Goal: Task Accomplishment & Management: Manage account settings

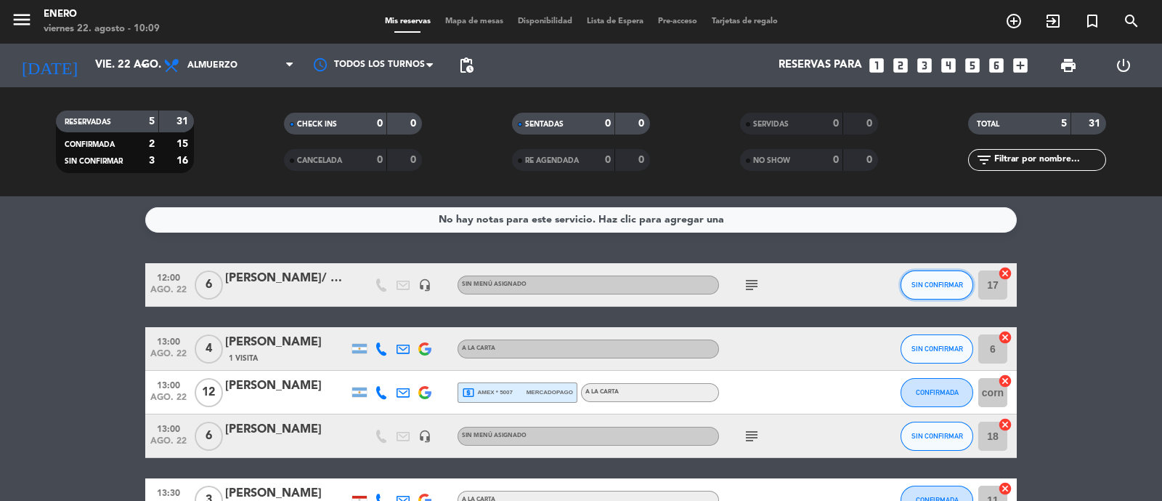
click at [937, 286] on span "SIN CONFIRMAR" at bounding box center [938, 284] width 52 height 8
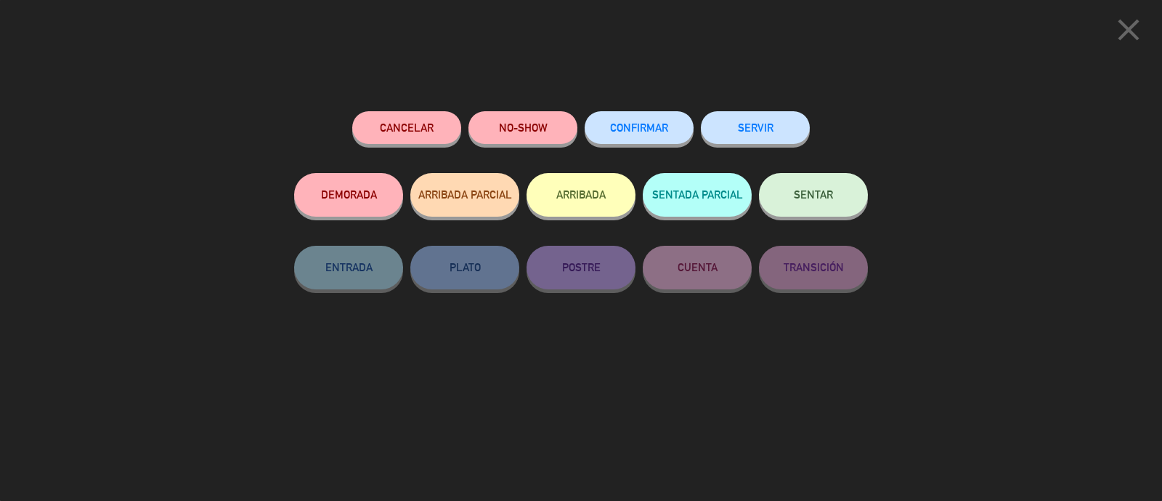
click at [437, 126] on button "Cancelar" at bounding box center [406, 127] width 109 height 33
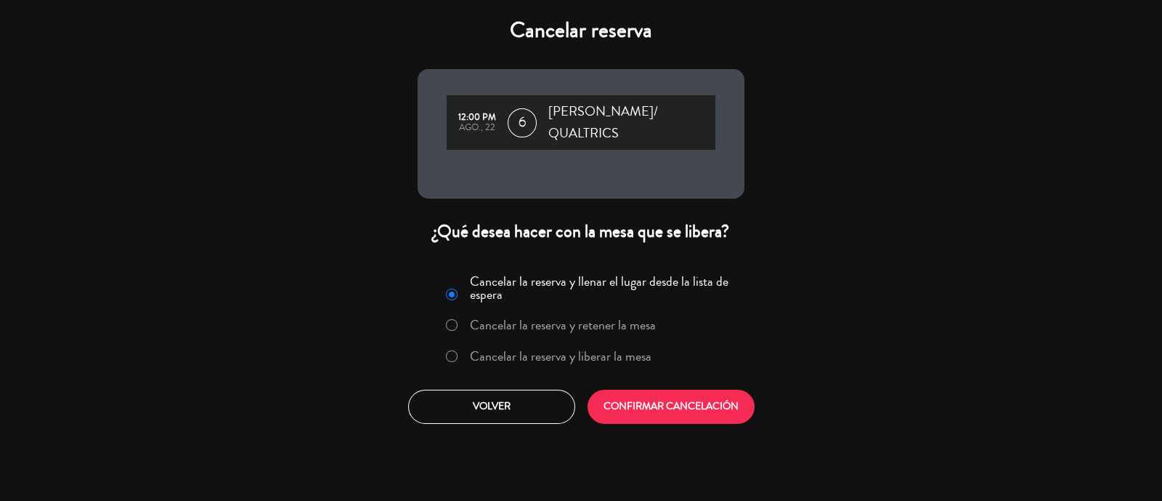
click at [562, 349] on label "Cancelar la reserva y liberar la mesa" at bounding box center [561, 355] width 182 height 13
click at [688, 389] on button "CONFIRMAR CANCELACIÓN" at bounding box center [671, 406] width 167 height 34
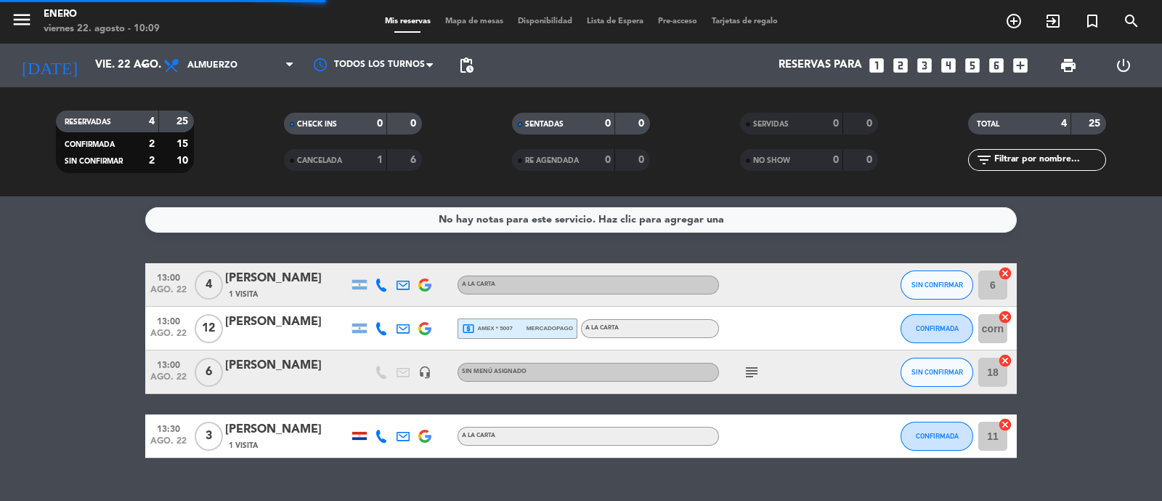
scroll to position [29, 0]
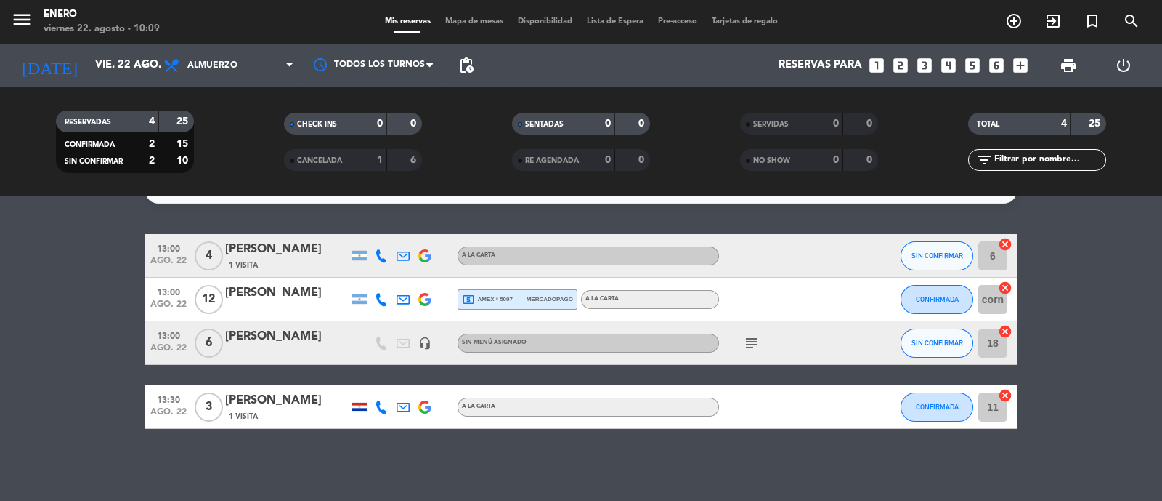
click at [756, 344] on icon "subject" at bounding box center [751, 342] width 17 height 17
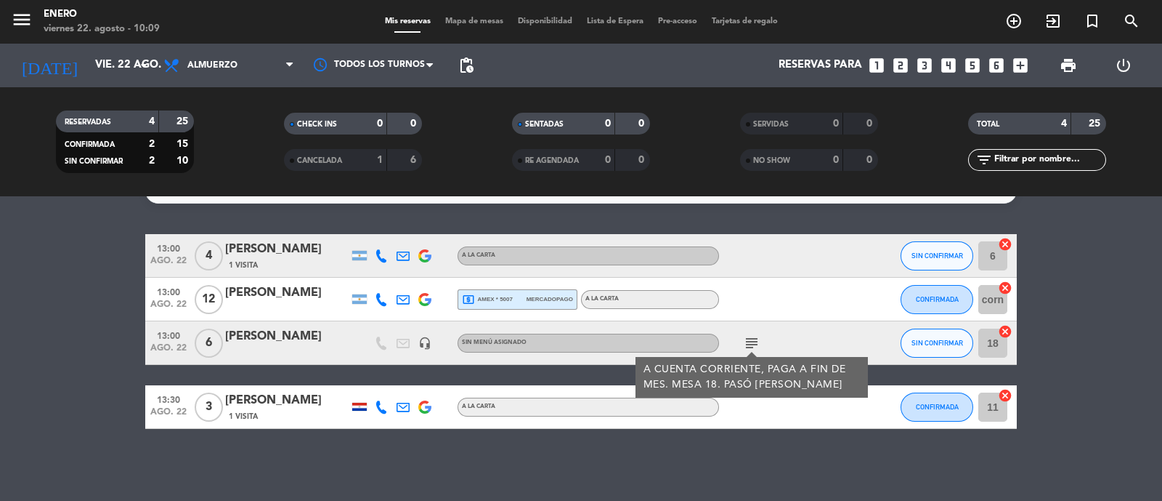
click at [758, 301] on div at bounding box center [784, 299] width 131 height 43
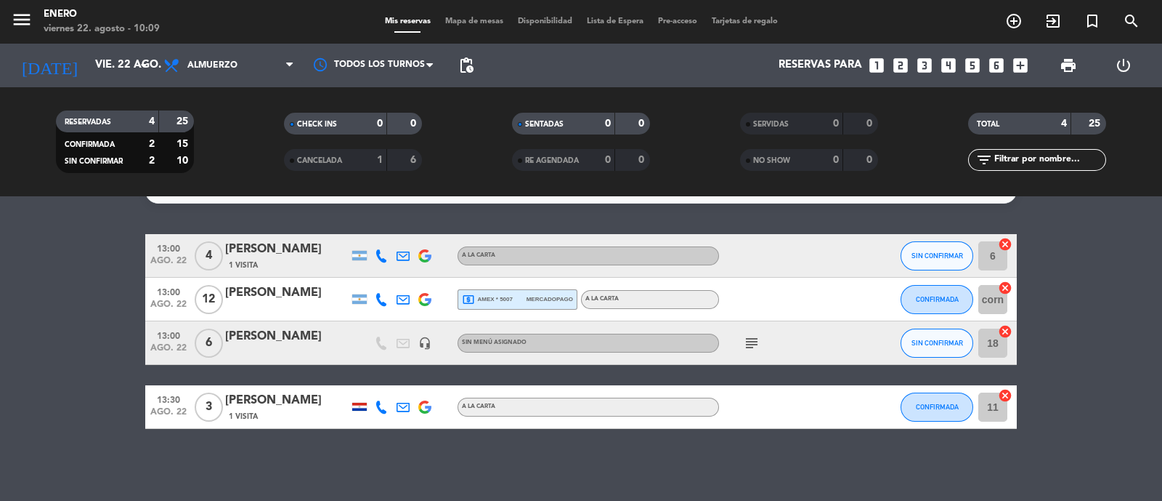
click at [760, 347] on icon "subject" at bounding box center [751, 342] width 17 height 17
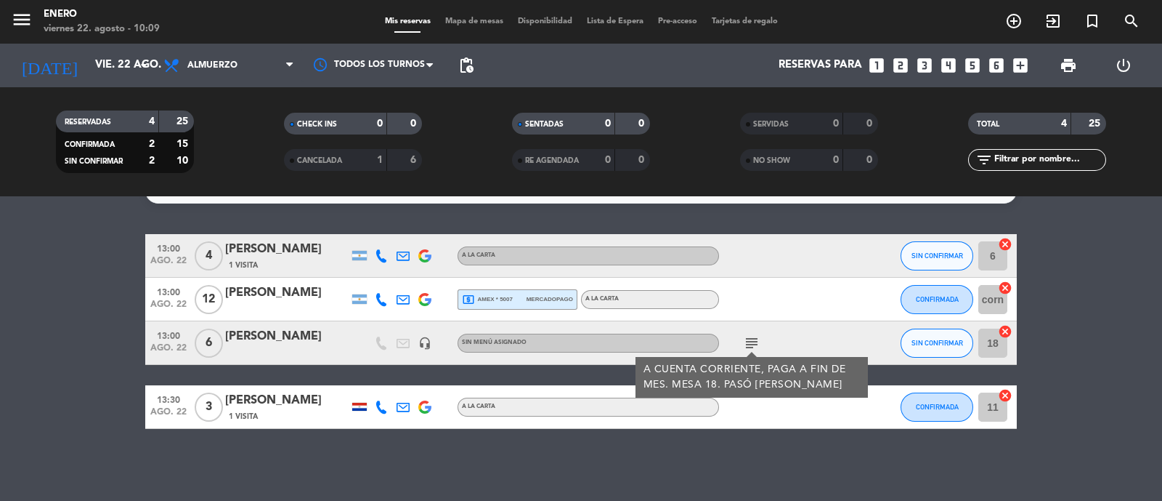
click at [793, 341] on div "subject A CUENTA CORRIENTE, PAGA A FIN DE MES. MESA 18. PASÓ [PERSON_NAME]" at bounding box center [784, 342] width 131 height 43
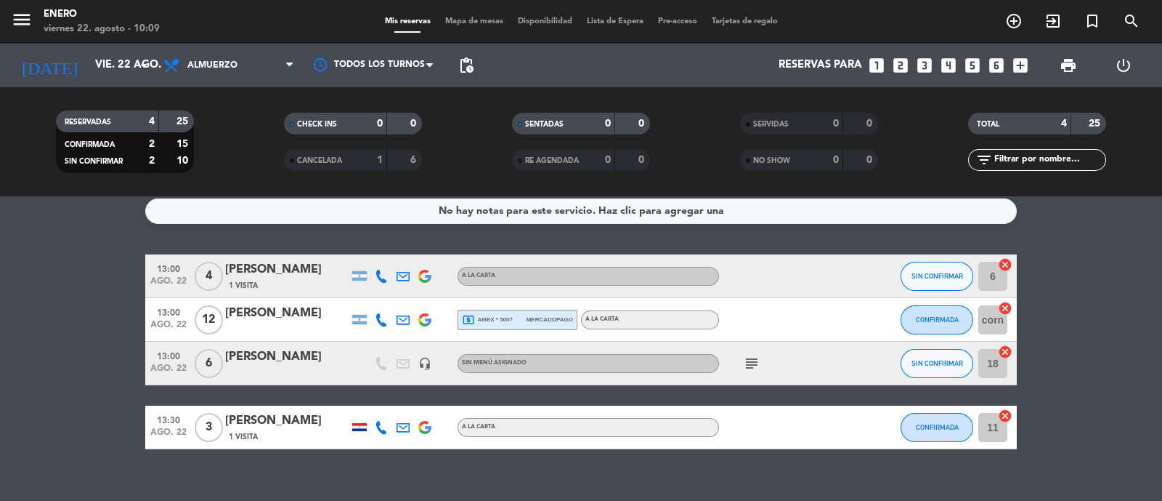
scroll to position [0, 0]
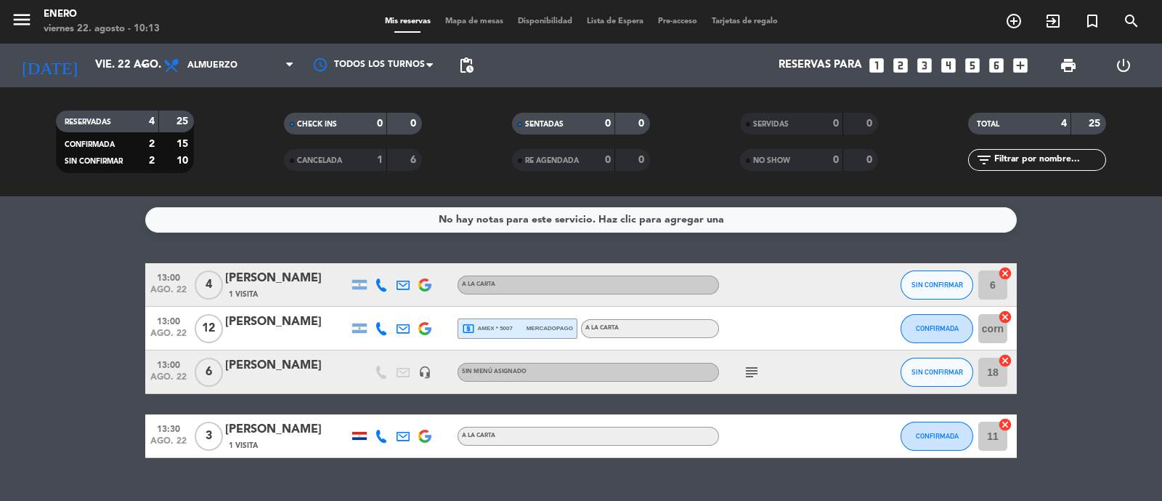
click at [511, 326] on span "local_atm amex * 5007" at bounding box center [487, 328] width 51 height 13
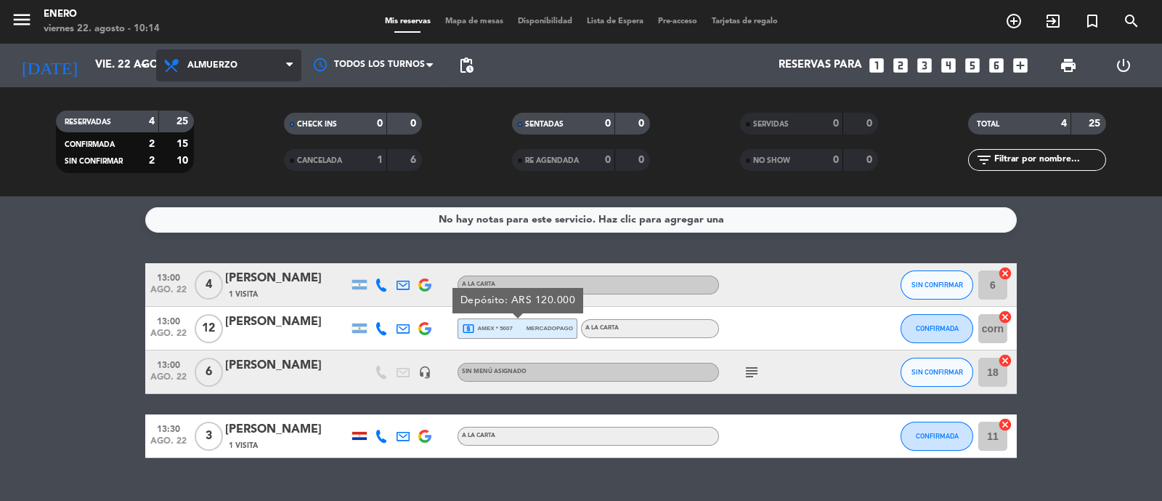
click at [256, 74] on span "Almuerzo" at bounding box center [228, 65] width 145 height 32
click at [250, 183] on div "menu Enero [DATE] 22. agosto - 10:14 Mis reservas Mapa de mesas Disponibilidad …" at bounding box center [581, 98] width 1162 height 196
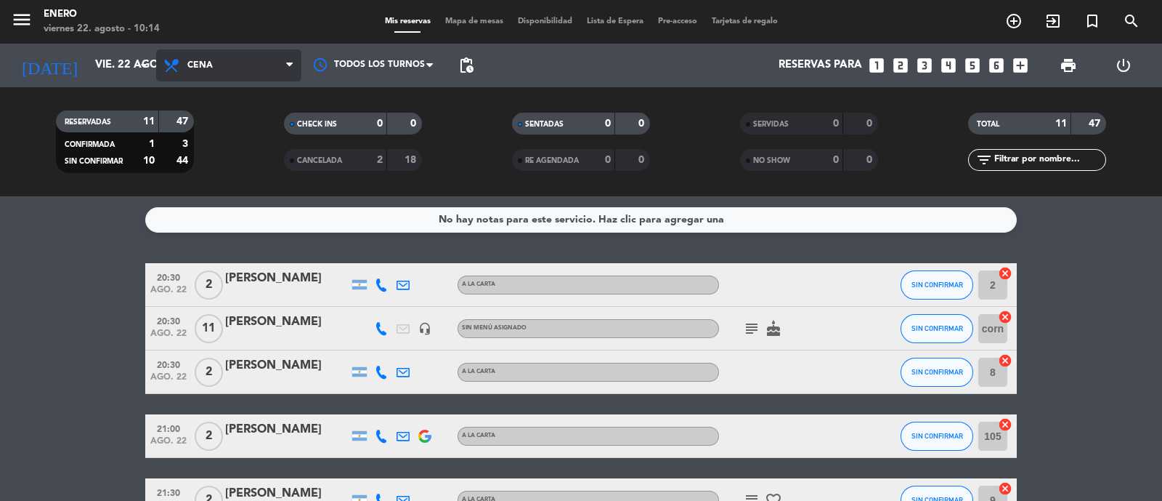
click at [229, 62] on span "Cena" at bounding box center [228, 65] width 145 height 32
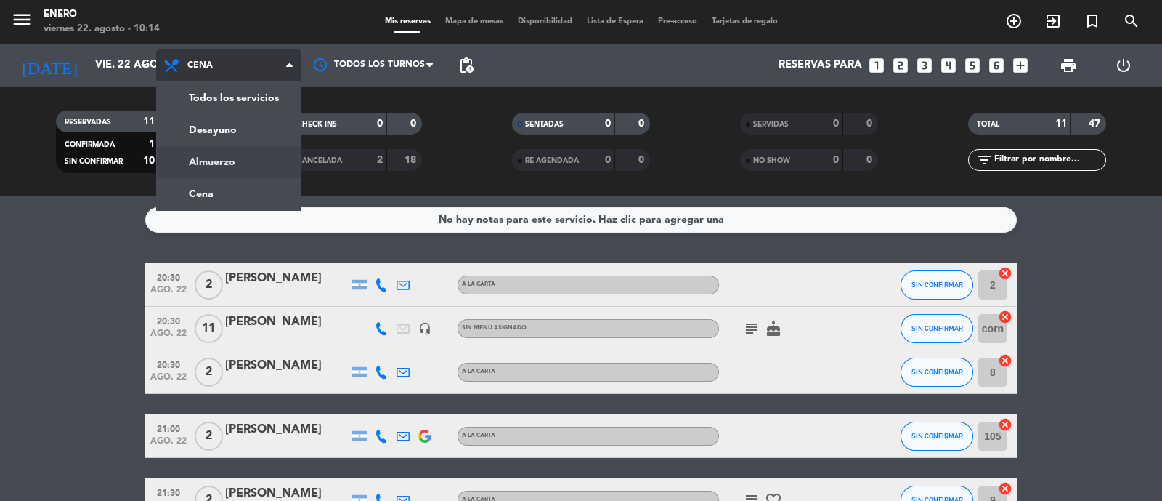
click at [265, 162] on div "menu Enero [DATE] 22. agosto - 10:14 Mis reservas Mapa de mesas Disponibilidad …" at bounding box center [581, 98] width 1162 height 196
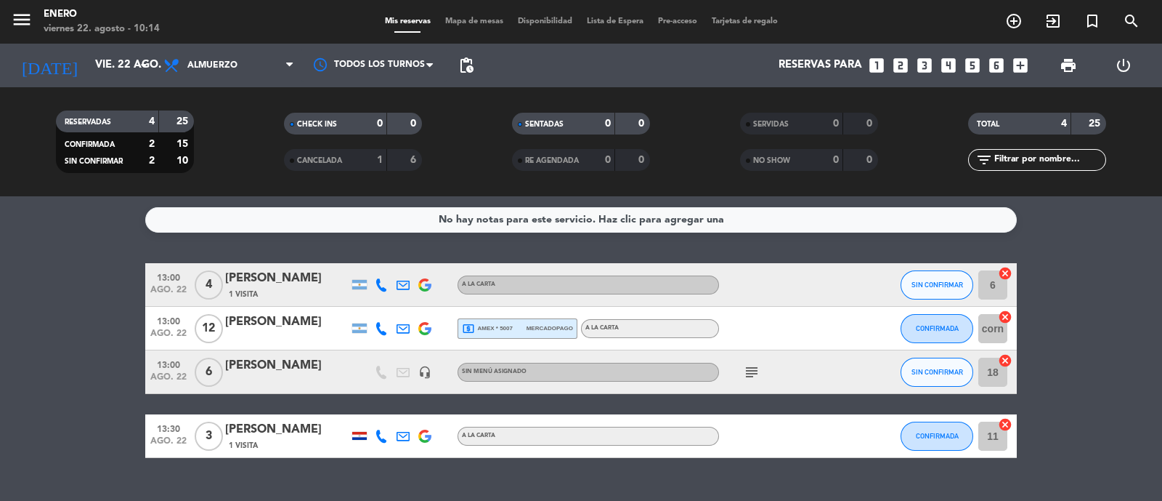
click at [568, 328] on span "mercadopago" at bounding box center [550, 327] width 46 height 9
click at [743, 372] on span "subject" at bounding box center [752, 371] width 22 height 17
click at [761, 373] on span "subject" at bounding box center [752, 371] width 22 height 17
click at [754, 372] on icon "subject" at bounding box center [751, 371] width 17 height 17
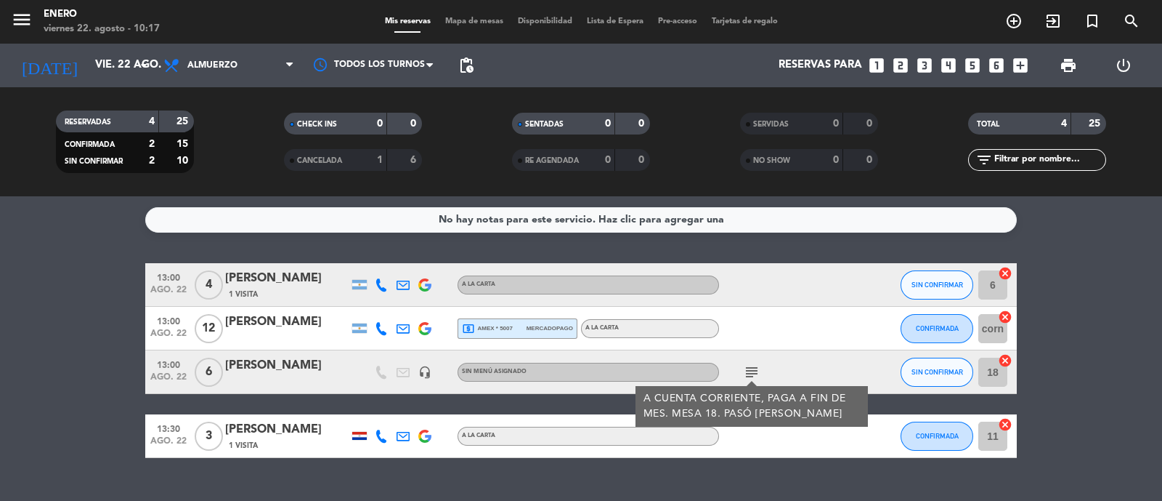
click at [791, 288] on div at bounding box center [784, 284] width 131 height 43
